Goal: Task Accomplishment & Management: Use online tool/utility

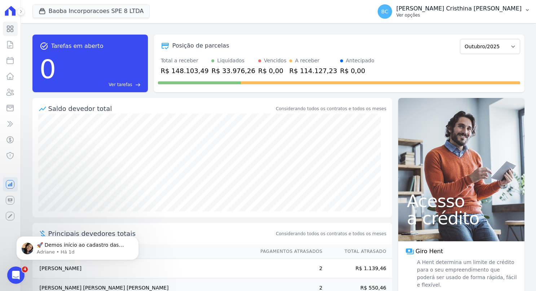
click at [464, 15] on p "Ver opções" at bounding box center [458, 15] width 125 height 6
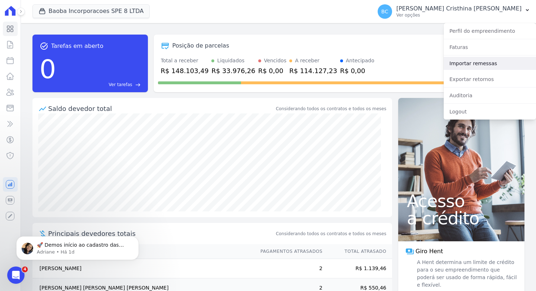
click at [458, 62] on link "Importar remessas" at bounding box center [490, 63] width 92 height 13
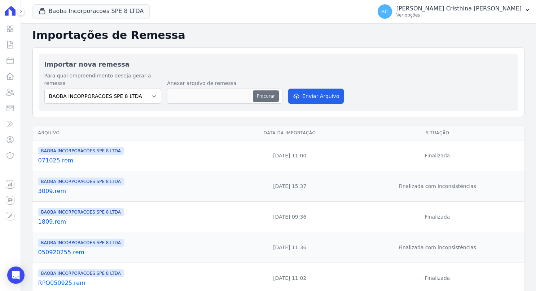
click at [266, 91] on button "Procurar" at bounding box center [266, 97] width 26 height 12
type input "091020025.rem"
click at [317, 92] on button "Enviar Arquivo" at bounding box center [316, 96] width 56 height 15
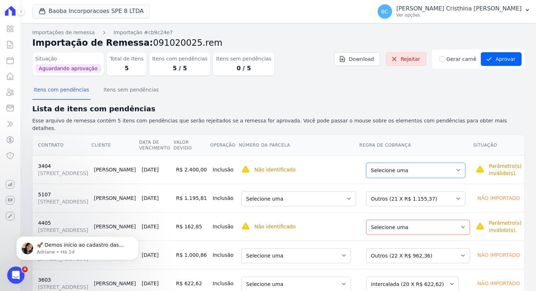
drag, startPoint x: 455, startPoint y: 167, endPoint x: 447, endPoint y: 172, distance: 9.8
click at [455, 167] on select "Selecione uma Nova Parcela Avulsa Parcela Avulsa Existente Intercalada (1 X R$ …" at bounding box center [415, 170] width 99 height 15
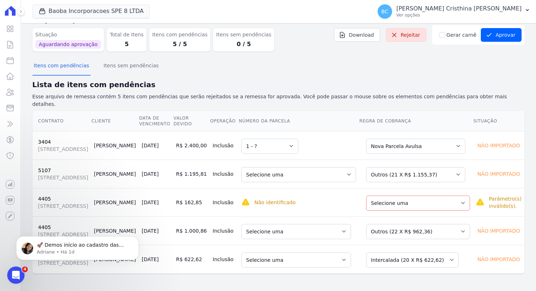
scroll to position [72, 0]
click at [457, 167] on select "Selecione uma Nova Parcela Avulsa Parcela Avulsa Existente Outros (21 X R$ 1.15…" at bounding box center [415, 174] width 99 height 15
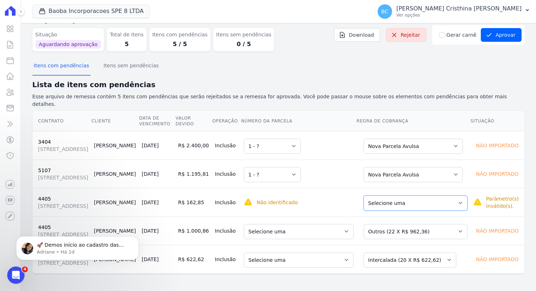
click at [447, 196] on select "Selecione uma Nova Parcela Avulsa Parcela Avulsa Existente Parcela Normal (1 X …" at bounding box center [416, 203] width 104 height 15
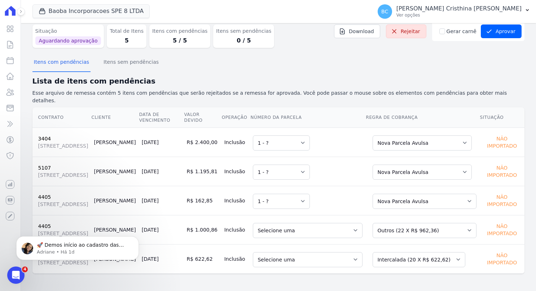
scroll to position [41, 0]
drag, startPoint x: 435, startPoint y: 214, endPoint x: 436, endPoint y: 218, distance: 3.8
click at [435, 215] on td "Selecione uma Nova Parcela Avulsa Parcela Avulsa Existente Parcela Normal (1 X …" at bounding box center [422, 229] width 114 height 29
click at [437, 223] on select "Selecione uma Nova Parcela Avulsa Parcela Avulsa Existente Parcela Normal (1 X …" at bounding box center [425, 230] width 104 height 15
click at [438, 266] on td "Selecione uma Nova Parcela Avulsa Parcela Avulsa Existente Intercalada (20 X R$…" at bounding box center [422, 259] width 114 height 29
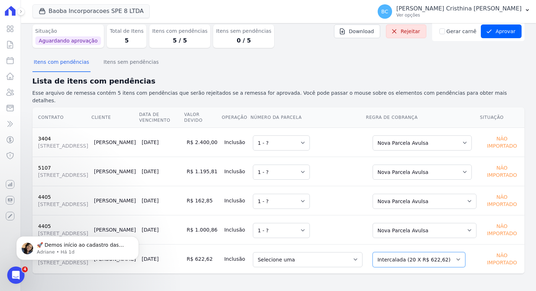
click at [426, 259] on select "Selecione uma Nova Parcela Avulsa Parcela Avulsa Existente Intercalada (20 X R$…" at bounding box center [419, 260] width 93 height 15
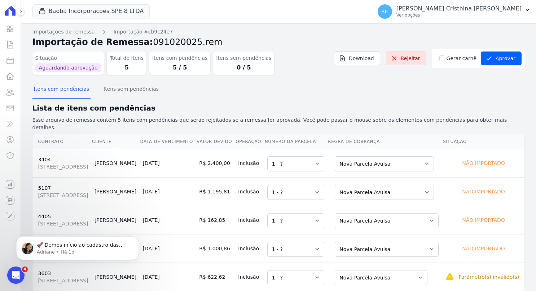
scroll to position [0, 0]
click at [497, 58] on button "Aprovar" at bounding box center [501, 59] width 41 height 14
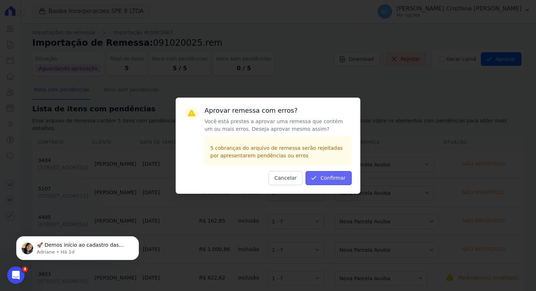
click at [317, 181] on icon "submit" at bounding box center [313, 178] width 7 height 7
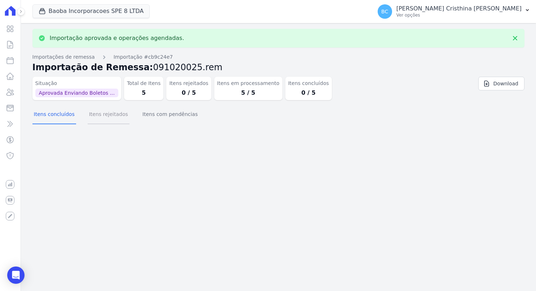
click at [100, 115] on button "Itens rejeitados" at bounding box center [109, 115] width 42 height 19
click at [152, 116] on button "Itens com pendências" at bounding box center [170, 115] width 58 height 19
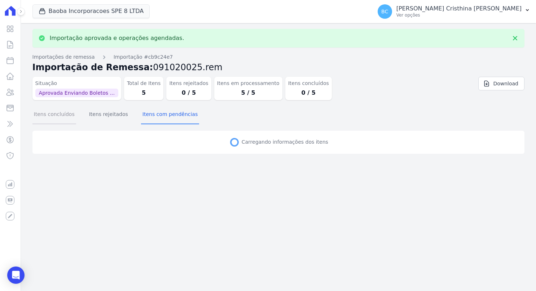
click at [45, 118] on button "Itens concluídos" at bounding box center [54, 115] width 44 height 19
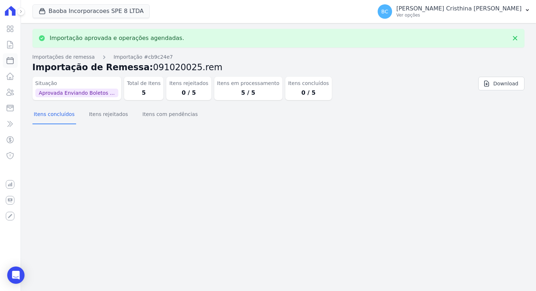
click at [12, 59] on icon at bounding box center [10, 60] width 9 height 9
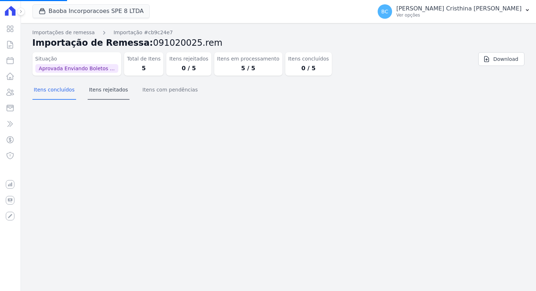
select select
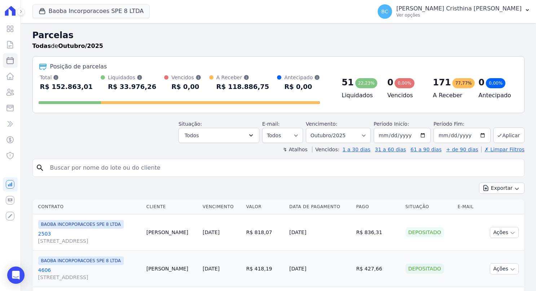
click at [108, 164] on input "search" at bounding box center [283, 168] width 475 height 14
type input "[PERSON_NAME]"
select select
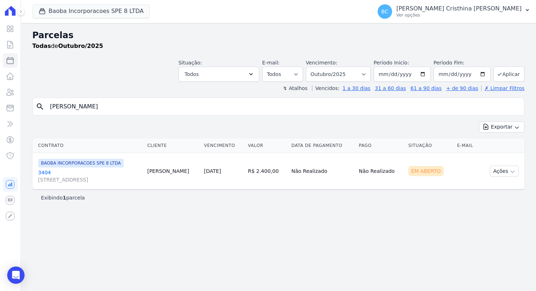
click at [45, 173] on link "3404 [STREET_ADDRESS]" at bounding box center [90, 176] width 104 height 14
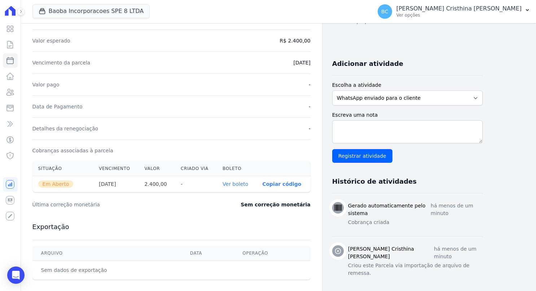
scroll to position [56, 0]
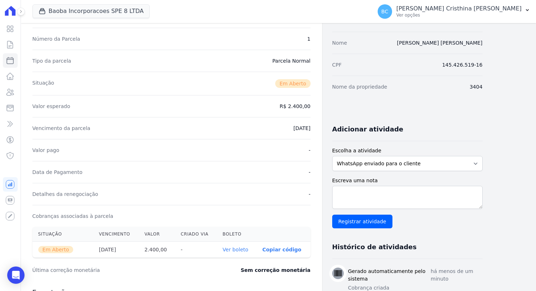
click at [237, 250] on link "Ver boleto" at bounding box center [236, 250] width 26 height 6
